Goal: Information Seeking & Learning: Learn about a topic

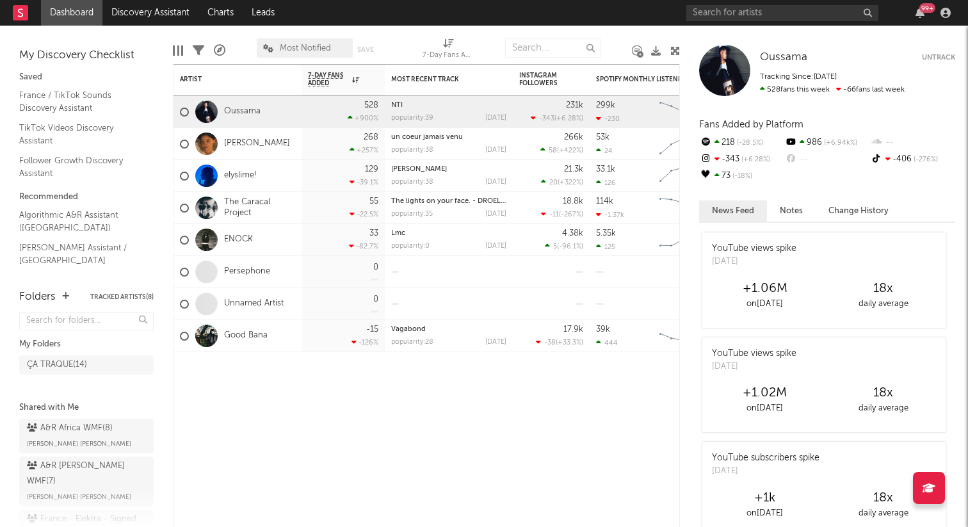
click at [99, 354] on div "ÇA TRAQUE ( 14 )" at bounding box center [86, 376] width 134 height 48
click at [99, 371] on div "ÇA TRAQUE ( 14 )" at bounding box center [73, 364] width 93 height 15
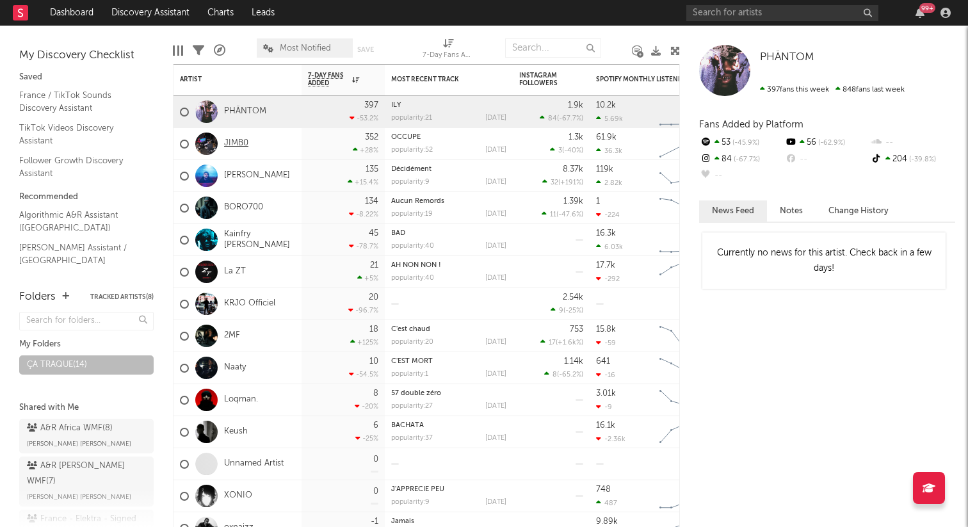
click at [239, 142] on link "JIMB0" at bounding box center [236, 143] width 24 height 11
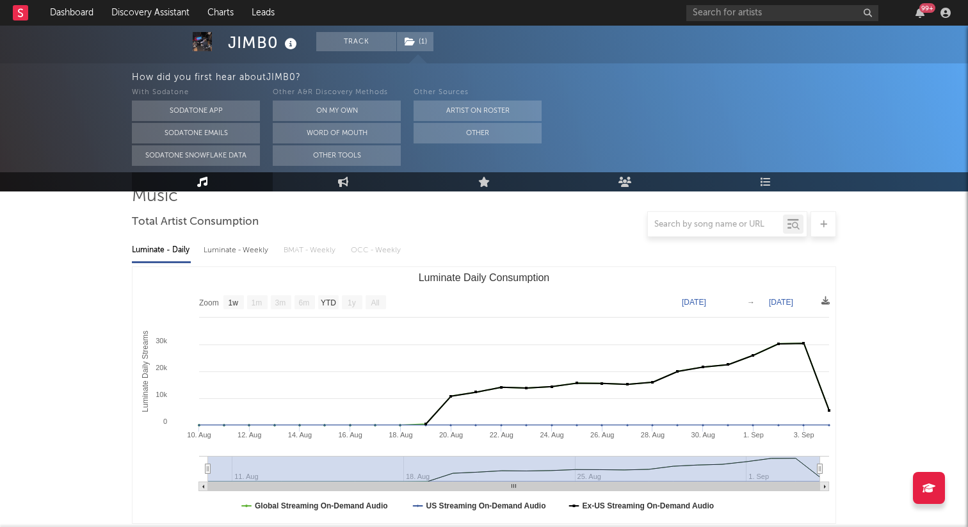
scroll to position [115, 0]
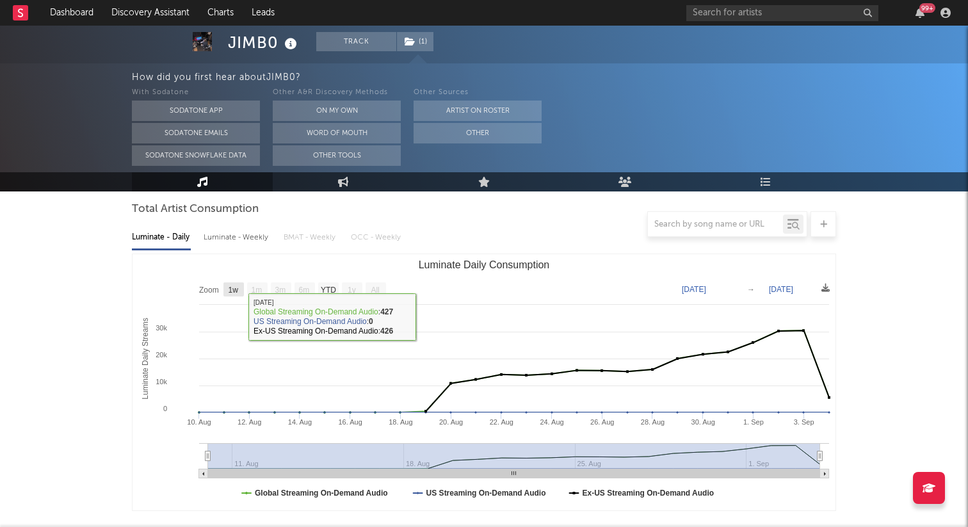
click at [234, 289] on text "1w" at bounding box center [234, 290] width 10 height 9
select select "1w"
type input "[DATE]"
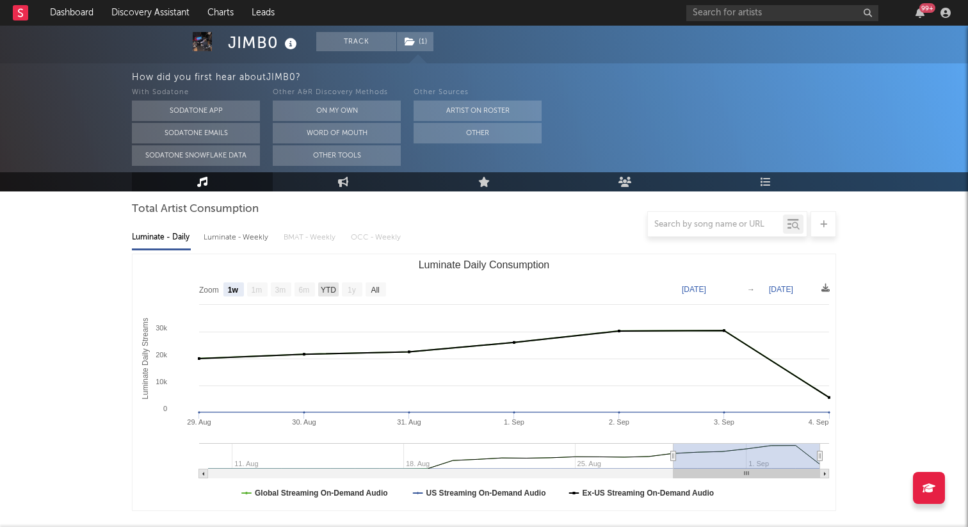
click at [326, 287] on text "YTD" at bounding box center [328, 290] width 15 height 9
select select "YTD"
type input "[DATE]"
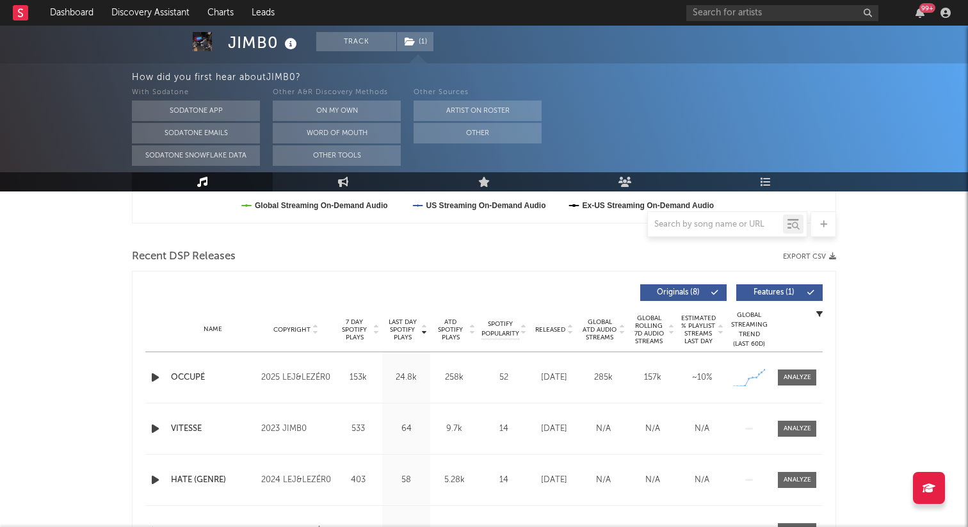
scroll to position [410, 0]
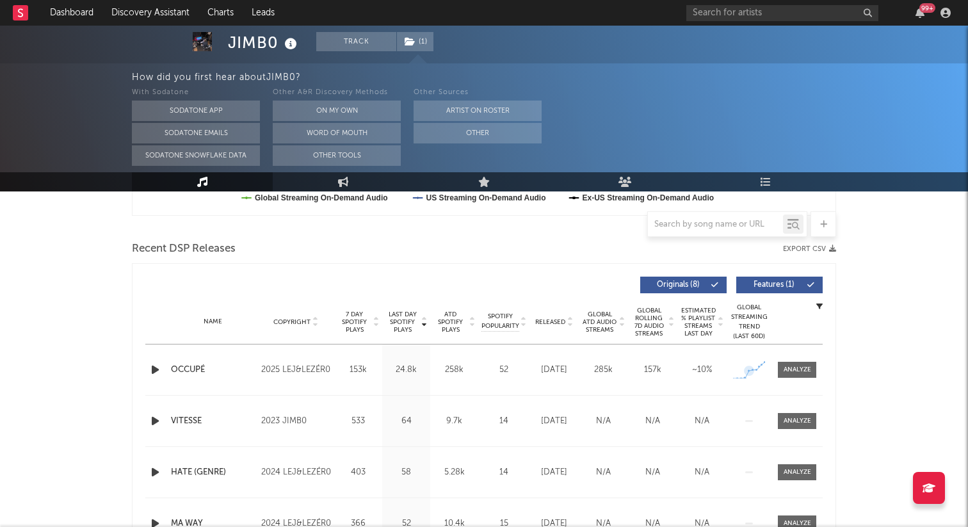
click at [754, 385] on div "Name OCCUPÉ Copyright 2025 LEJ&LEZÉR0 Label LEJ&LEZÉR0 Album Names OCCUPÉ Compo…" at bounding box center [483, 369] width 677 height 51
click at [792, 369] on div at bounding box center [798, 370] width 28 height 10
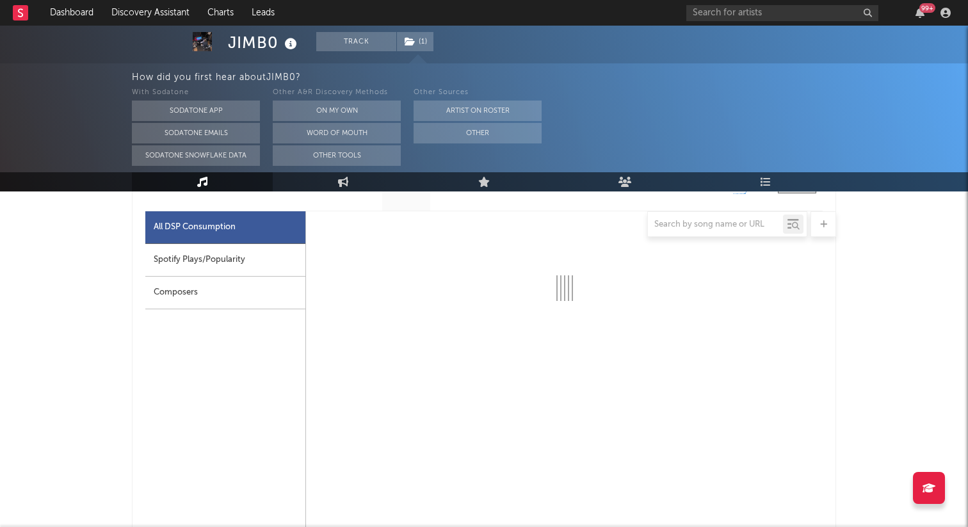
scroll to position [601, 0]
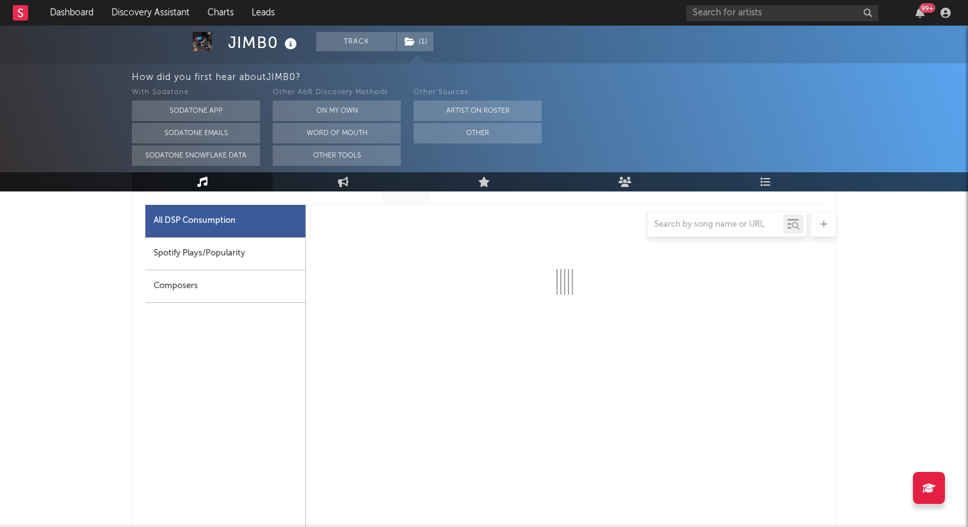
select select "1w"
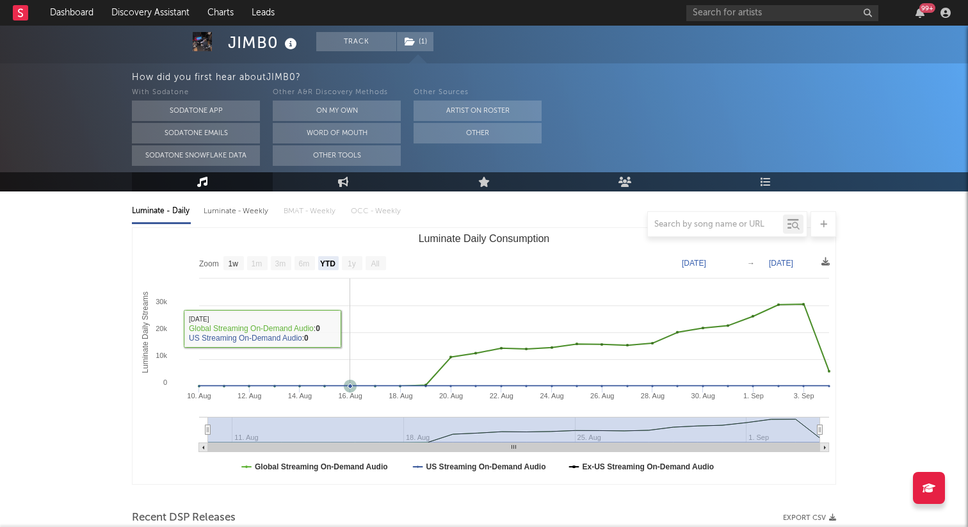
scroll to position [0, 0]
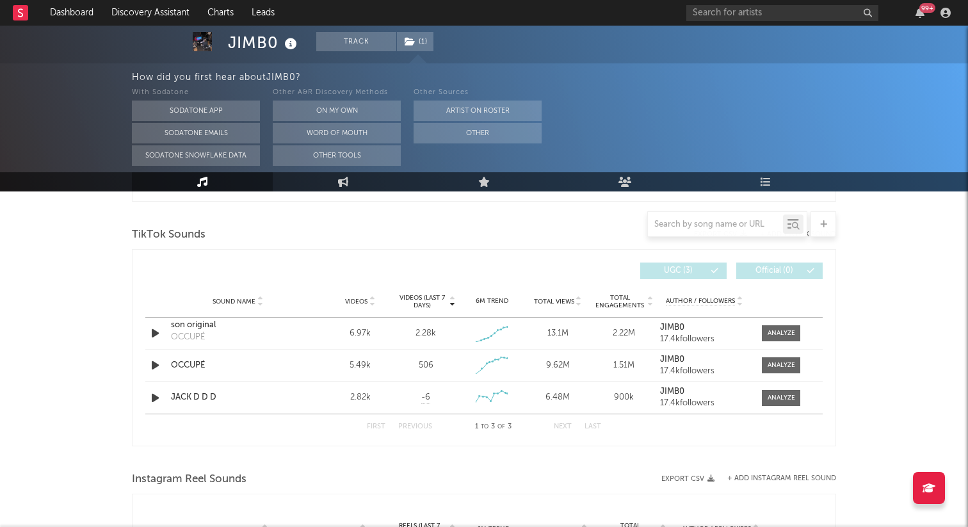
scroll to position [1443, 0]
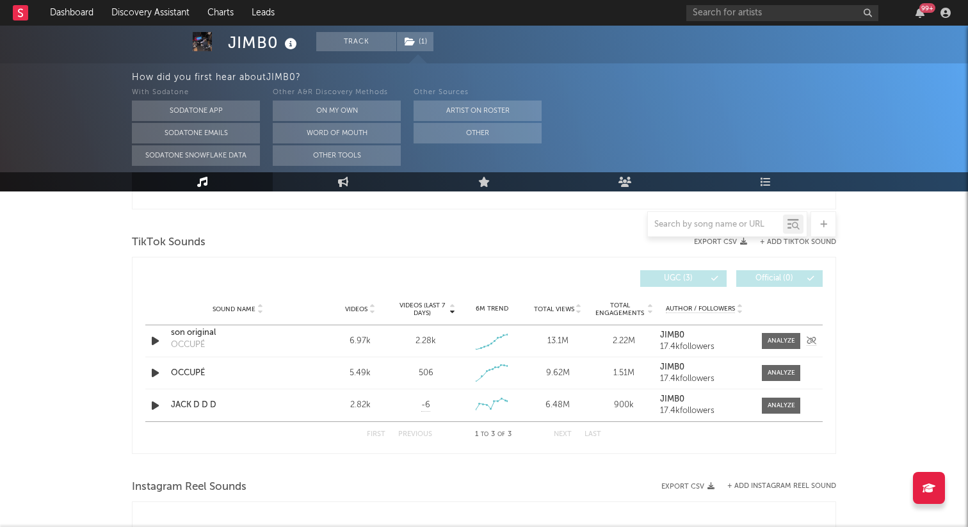
click at [737, 343] on div "17.4k followers" at bounding box center [704, 347] width 89 height 9
click at [782, 340] on div at bounding box center [782, 341] width 28 height 10
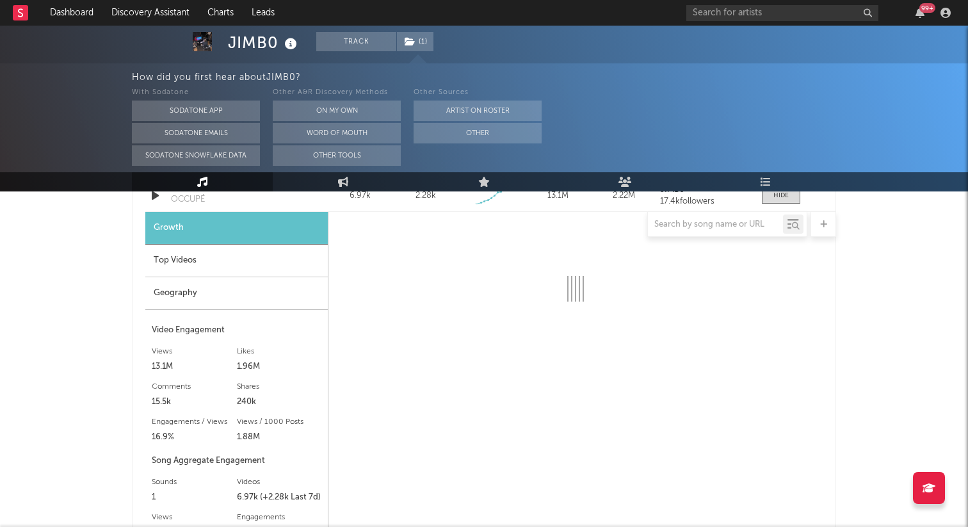
scroll to position [1602, 0]
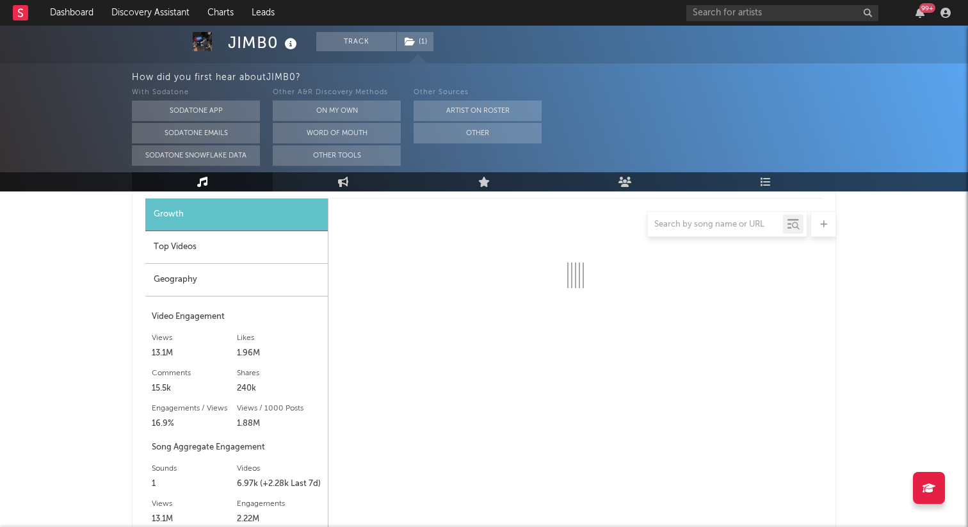
select select "1w"
